Goal: Transaction & Acquisition: Purchase product/service

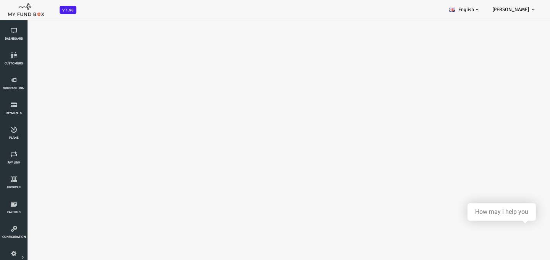
select select "100"
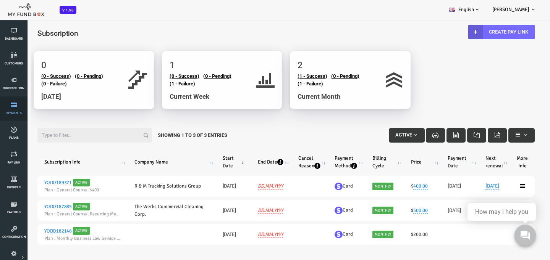
click at [0, 0] on span "Payments" at bounding box center [0, 0] width 0 height 0
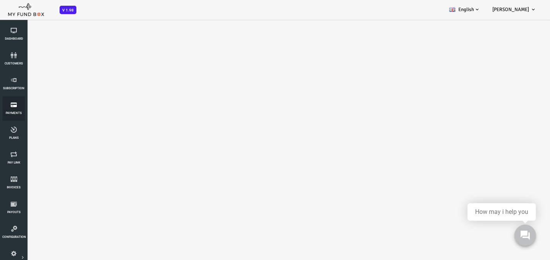
select select "100"
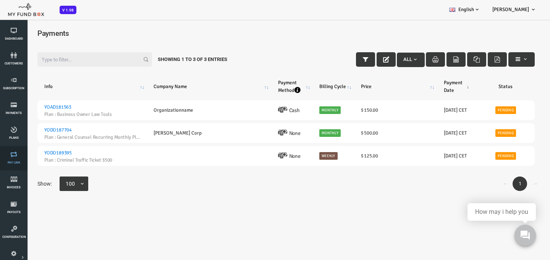
click at [0, 0] on span "Pay Link" at bounding box center [0, 0] width 0 height 0
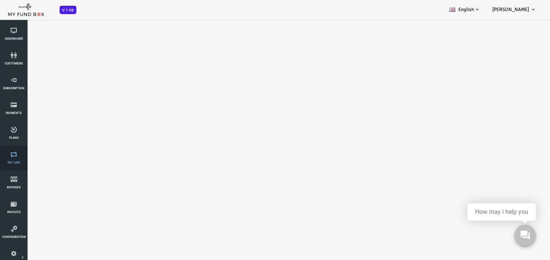
select select "100"
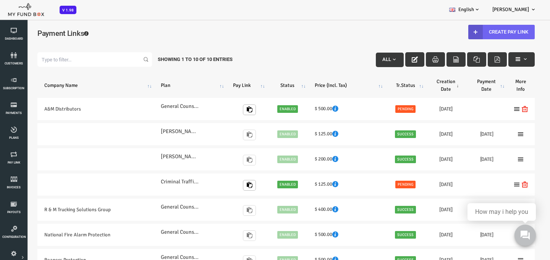
click at [450, 34] on icon at bounding box center [453, 32] width 6 height 6
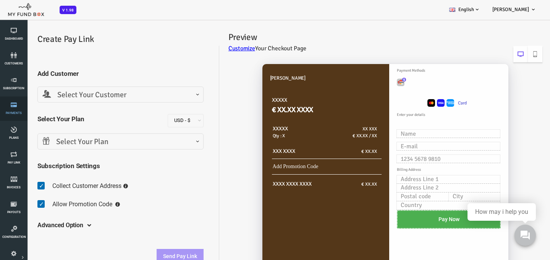
click at [11, 110] on link "Payments" at bounding box center [13, 109] width 23 height 24
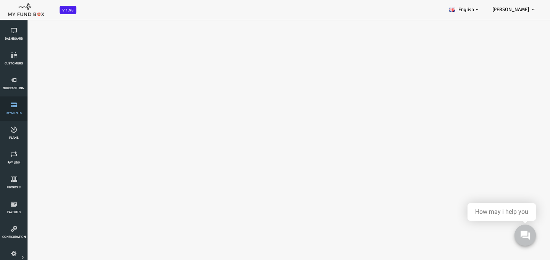
select select "100"
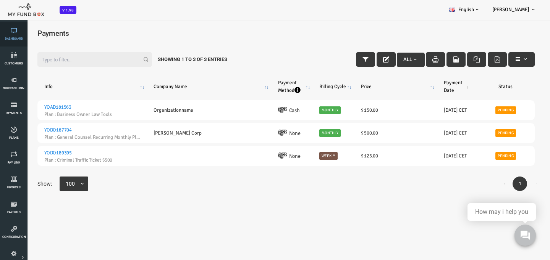
click at [15, 33] on icon at bounding box center [13, 30] width 23 height 6
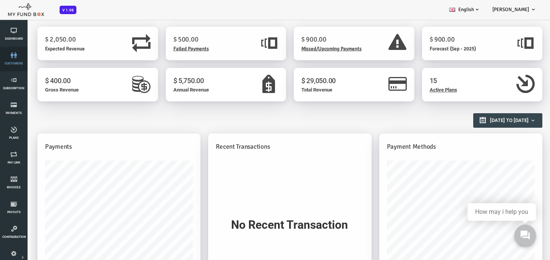
click at [0, 0] on span "customers" at bounding box center [0, 0] width 0 height 0
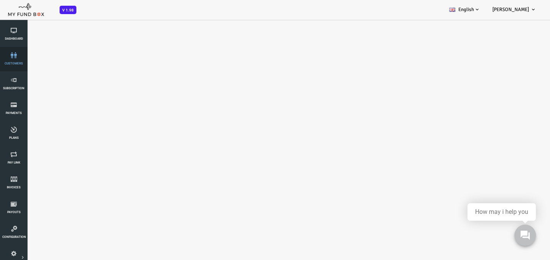
select select "100"
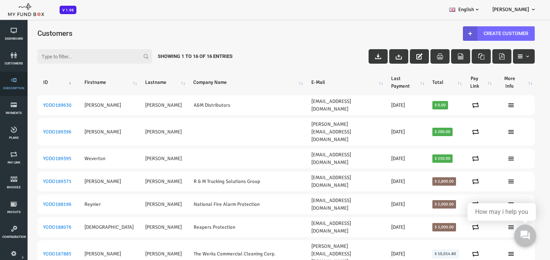
click at [16, 82] on icon at bounding box center [13, 80] width 23 height 6
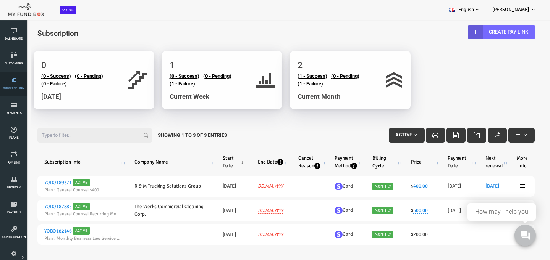
click at [0, 0] on span "Subscription" at bounding box center [0, 0] width 0 height 0
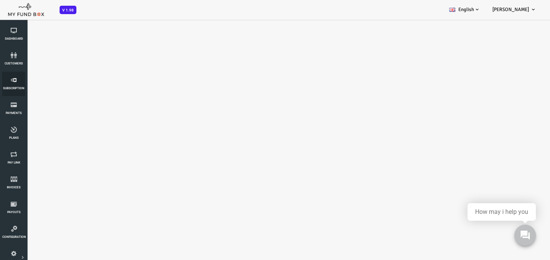
select select "100"
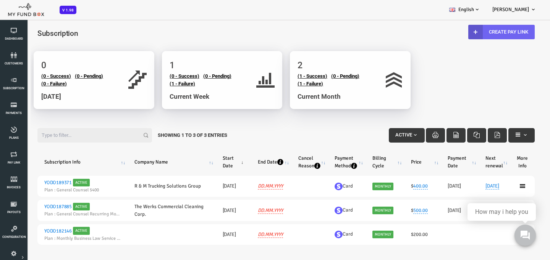
click at [446, 35] on b at bounding box center [453, 32] width 15 height 15
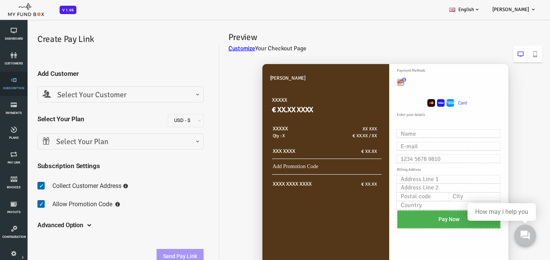
click at [12, 82] on icon at bounding box center [13, 80] width 23 height 6
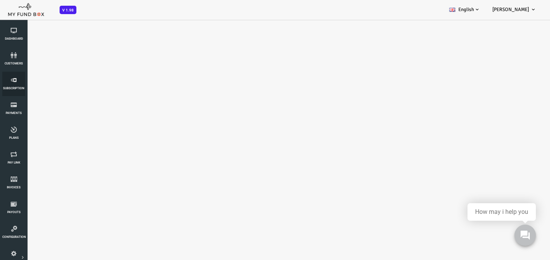
select select "100"
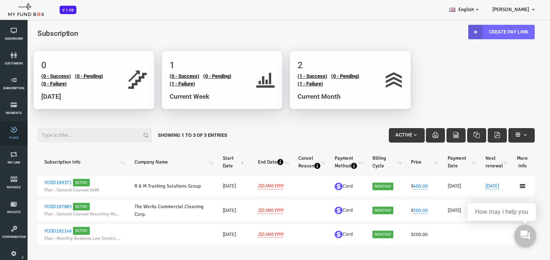
click at [12, 131] on icon at bounding box center [13, 130] width 23 height 6
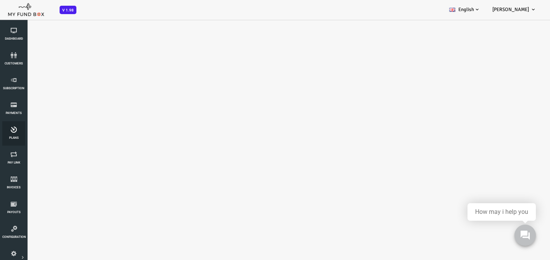
select select "100"
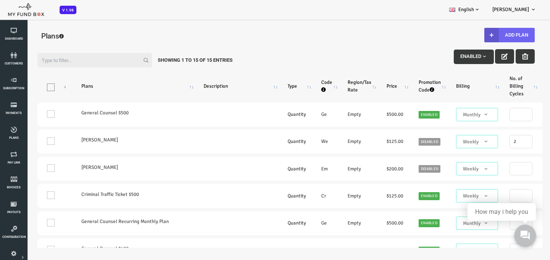
click at [474, 33] on button "Add Plan" at bounding box center [487, 35] width 50 height 15
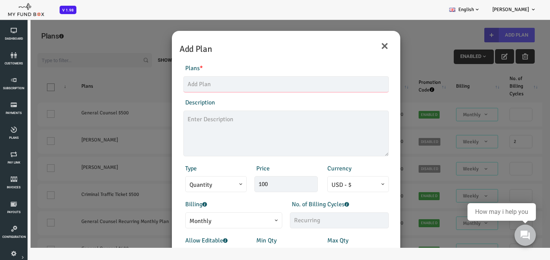
click at [208, 84] on input "text" at bounding box center [263, 84] width 205 height 16
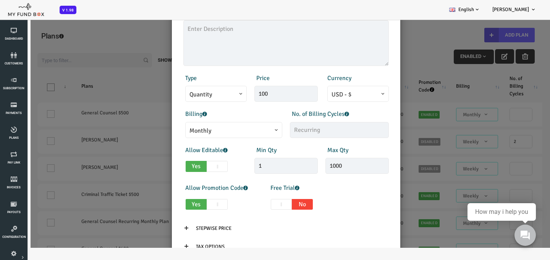
scroll to position [94, 0]
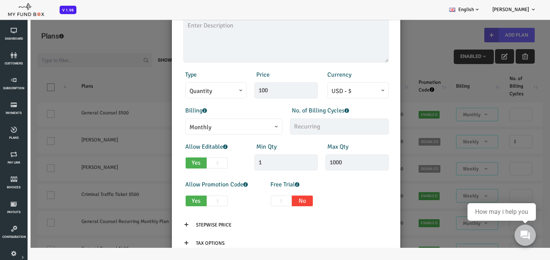
type input "[PERSON_NAME]"
click at [263, 87] on input "100" at bounding box center [263, 90] width 63 height 16
click at [213, 98] on span "Quantity" at bounding box center [193, 90] width 61 height 16
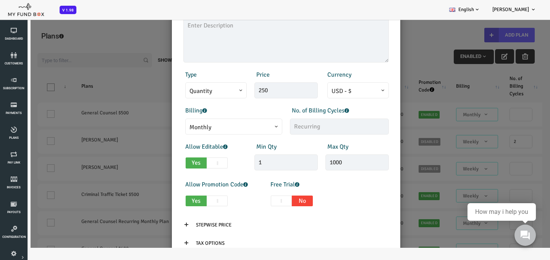
type input "250.00"
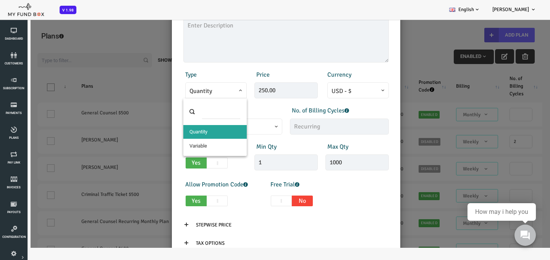
click at [213, 98] on span "Quantity" at bounding box center [193, 90] width 61 height 16
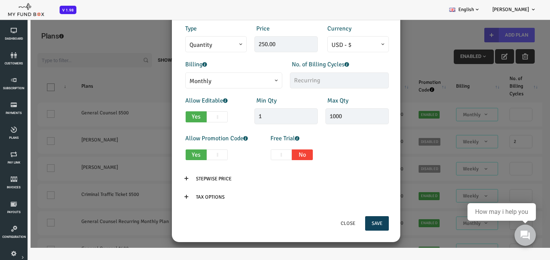
scroll to position [140, 0]
click at [167, 86] on span at bounding box center [167, 86] width 0 height 0
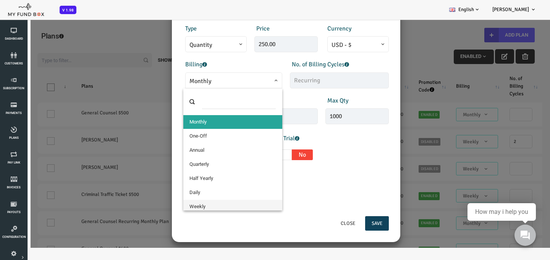
select select "9"
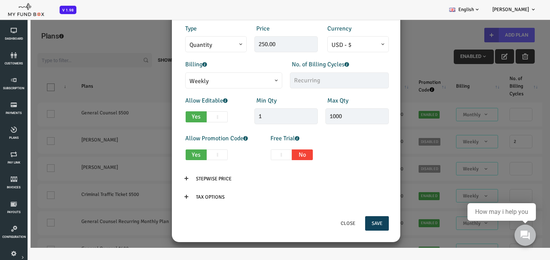
scroll to position [146, 0]
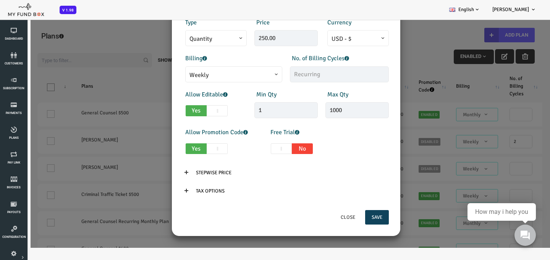
click at [195, 112] on span at bounding box center [194, 110] width 21 height 11
click at [168, 112] on input "Yes No" at bounding box center [165, 109] width 5 height 5
checkbox input "false"
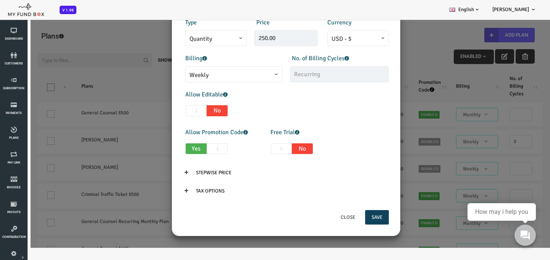
click at [194, 148] on span at bounding box center [194, 148] width 21 height 11
click at [168, 148] on input "Yes No" at bounding box center [165, 147] width 5 height 5
checkbox input "false"
click at [358, 219] on button "Save" at bounding box center [355, 217] width 24 height 15
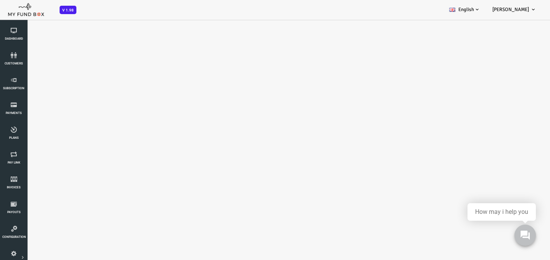
select select "100"
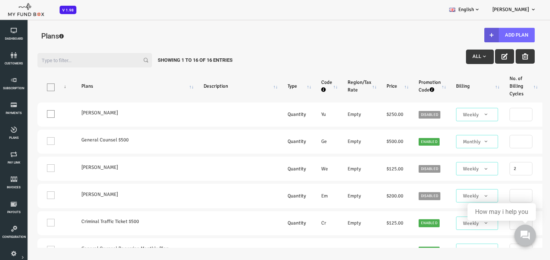
scroll to position [0, 0]
click at [16, 83] on link "Subscription" at bounding box center [13, 84] width 23 height 24
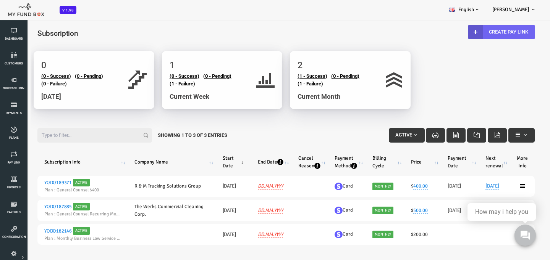
click at [450, 32] on icon at bounding box center [453, 32] width 6 height 6
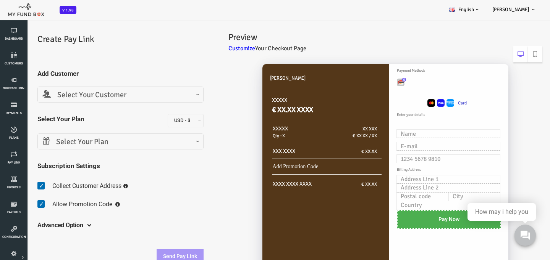
scroll to position [20, 0]
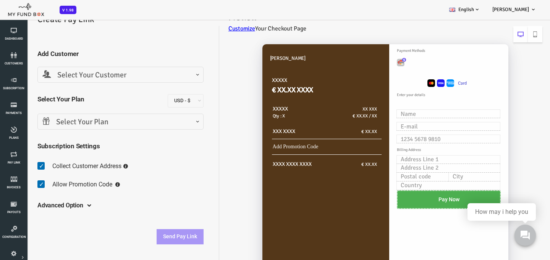
click at [48, 200] on h5 "Advanced Option" at bounding box center [38, 205] width 46 height 21
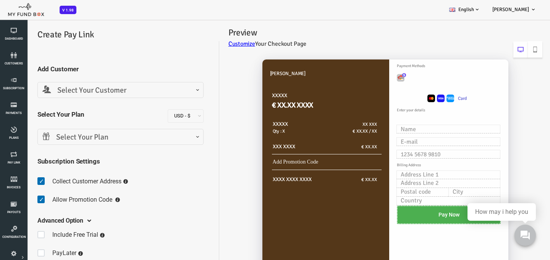
scroll to position [0, 0]
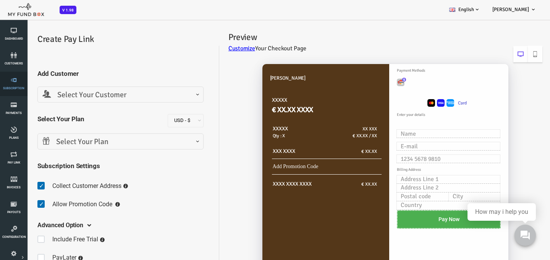
click at [20, 79] on icon at bounding box center [13, 80] width 23 height 6
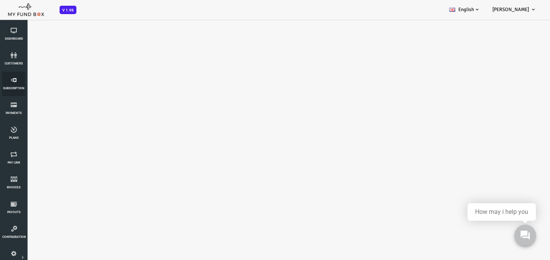
select select "100"
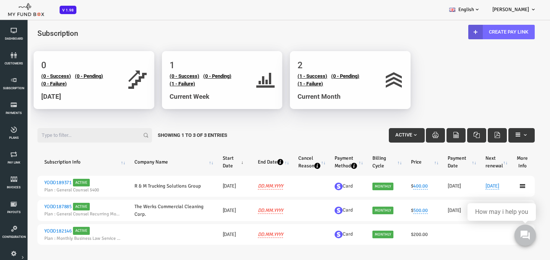
click at [390, 136] on span "button" at bounding box center [393, 135] width 6 height 6
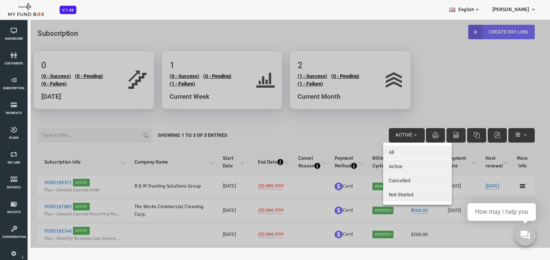
click at [416, 97] on div at bounding box center [263, 133] width 527 height 229
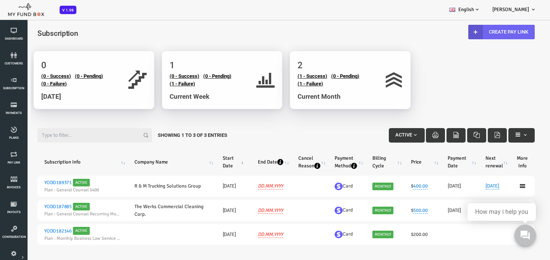
click at [478, 30] on link "Create Pay Link" at bounding box center [479, 32] width 66 height 15
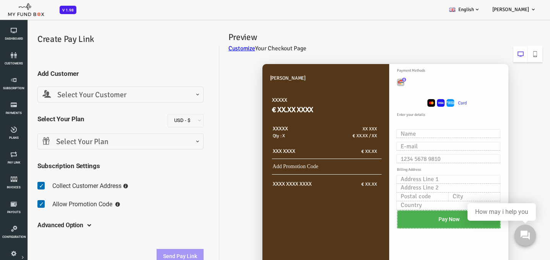
click at [132, 93] on span "Select Your Customer" at bounding box center [98, 95] width 156 height 12
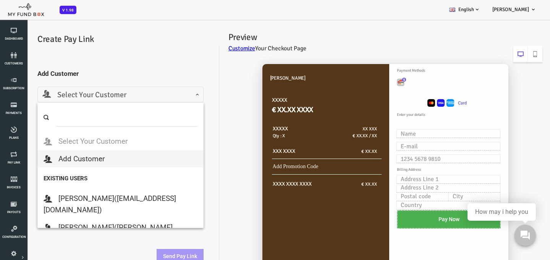
click at [134, 55] on div "Add Customer Select Your Customer Add Customer [PERSON_NAME] ([EMAIL_ADDRESS][D…" at bounding box center [98, 162] width 181 height 218
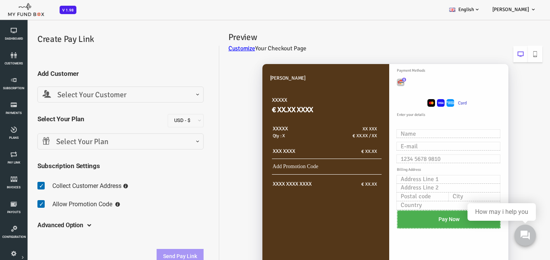
click at [126, 100] on span "Select Your Customer" at bounding box center [98, 95] width 156 height 12
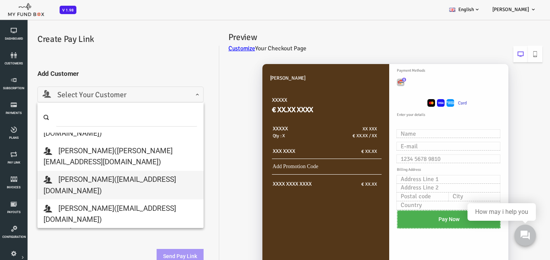
scroll to position [147, 0]
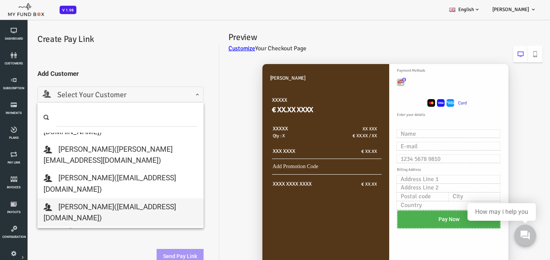
select select "[EMAIL_ADDRESS][DOMAIN_NAME]"
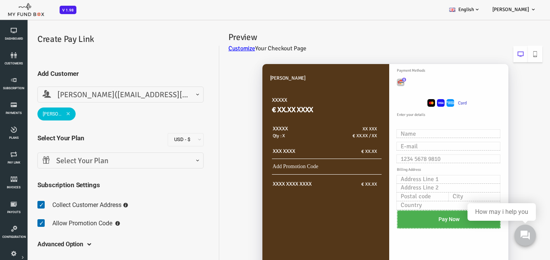
scroll to position [16, 0]
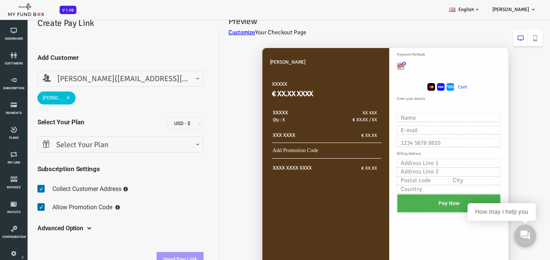
click at [97, 147] on span "Select Your Plan" at bounding box center [98, 145] width 156 height 12
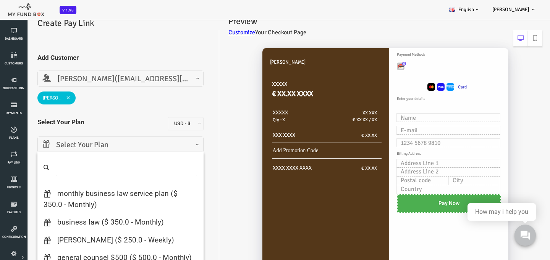
scroll to position [68, 0]
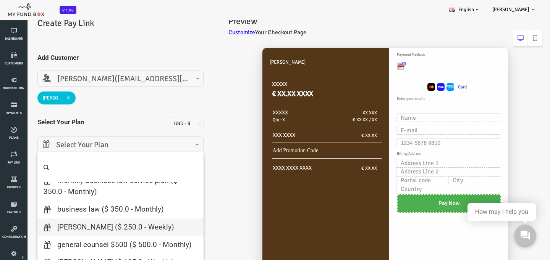
type input "1"
select select "[PERSON_NAME]"
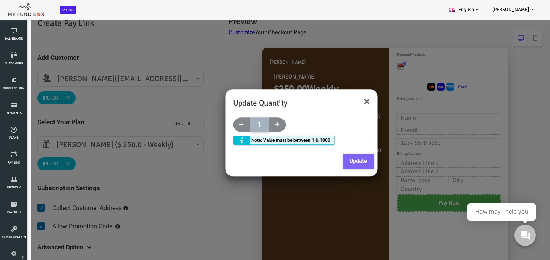
click at [335, 163] on button "Update" at bounding box center [336, 161] width 31 height 15
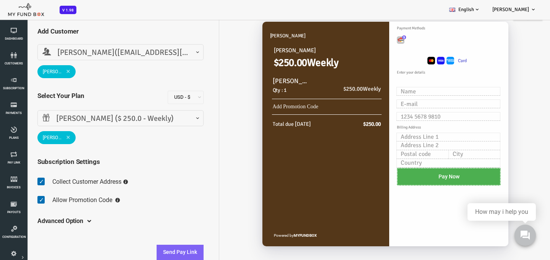
scroll to position [43, 0]
click at [20, 182] on span at bounding box center [21, 181] width 12 height 15
click at [16, 176] on input "checkbox" at bounding box center [15, 176] width 0 height 0
checkbox input "false"
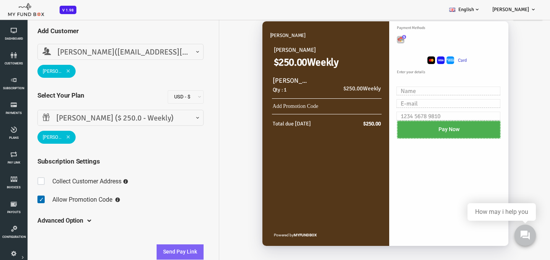
click at [20, 197] on span at bounding box center [21, 199] width 12 height 15
click at [16, 194] on input "checkbox" at bounding box center [15, 194] width 0 height 0
checkbox input "false"
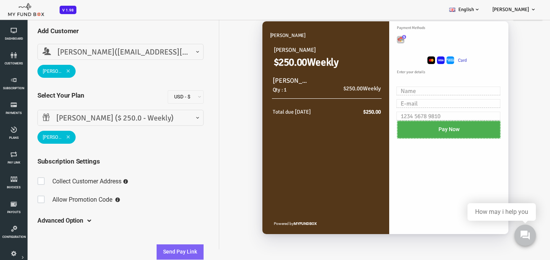
click at [51, 222] on h5 "Advanced Option" at bounding box center [38, 221] width 46 height 21
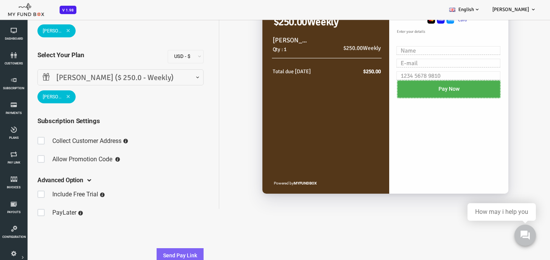
scroll to position [63, 0]
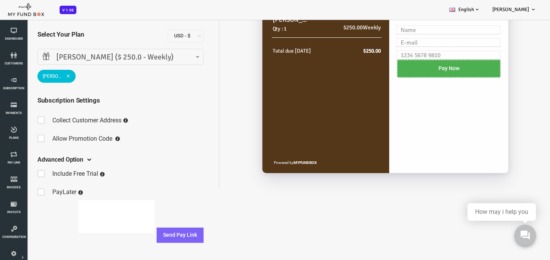
click at [60, 193] on icon at bounding box center [58, 192] width 5 height 5
click at [19, 191] on span at bounding box center [21, 192] width 12 height 15
click at [16, 187] on input "checkbox" at bounding box center [15, 186] width 0 height 0
checkbox input "true"
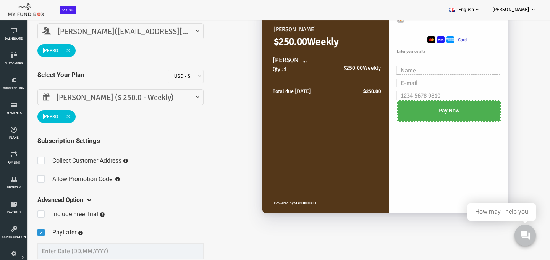
scroll to position [124, 0]
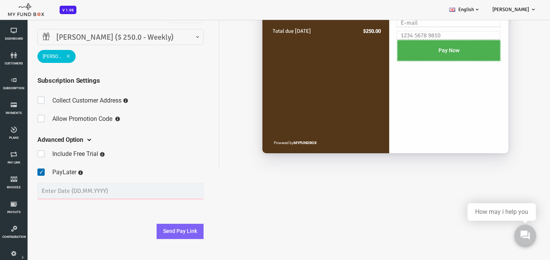
type input "__.__.____"
click at [81, 190] on input "__.__.____" at bounding box center [98, 191] width 166 height 16
click at [23, 192] on input "__.__.____" at bounding box center [98, 191] width 166 height 16
click at [17, 191] on input "__.__.____" at bounding box center [98, 191] width 166 height 16
click at [33, 192] on input "__.__.____" at bounding box center [98, 191] width 166 height 16
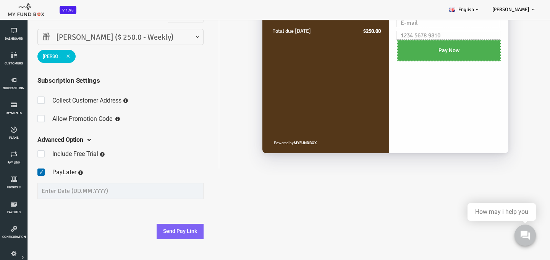
click at [91, 156] on fieldset "Include Free Trial Days PayLater Please enter a valid date Initial Setup Fee" at bounding box center [98, 173] width 166 height 60
click at [44, 193] on input "__.__.____" at bounding box center [98, 191] width 166 height 16
type input "[DATE]"
click at [153, 228] on button "Send Pay Link" at bounding box center [157, 231] width 47 height 15
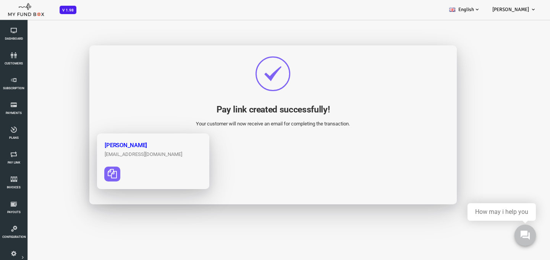
scroll to position [0, 0]
